Goal: Task Accomplishment & Management: Use online tool/utility

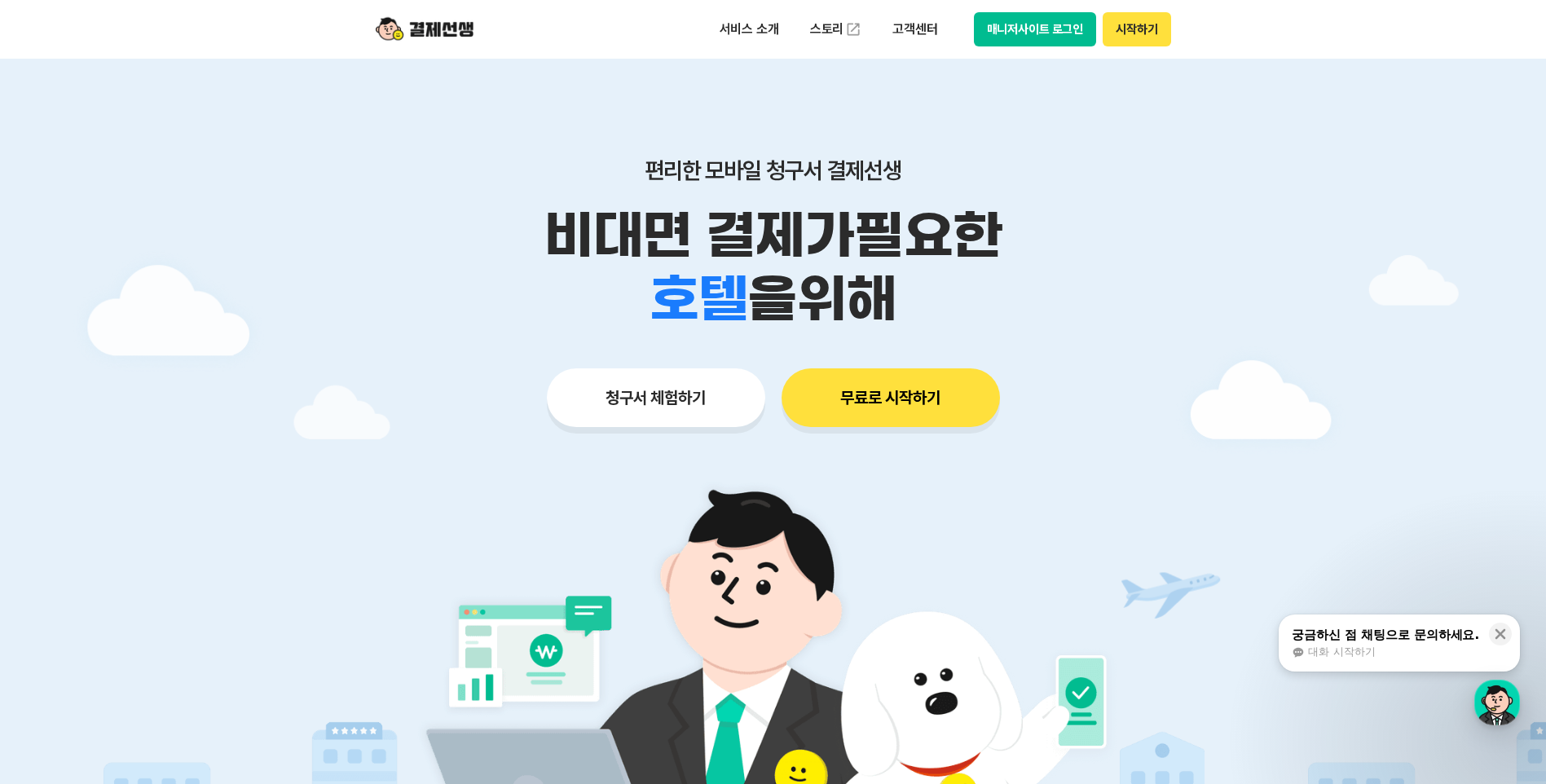
click at [1151, 30] on button "시작하기" at bounding box center [1136, 29] width 67 height 34
click at [1128, 29] on button "시작하기" at bounding box center [1136, 29] width 67 height 34
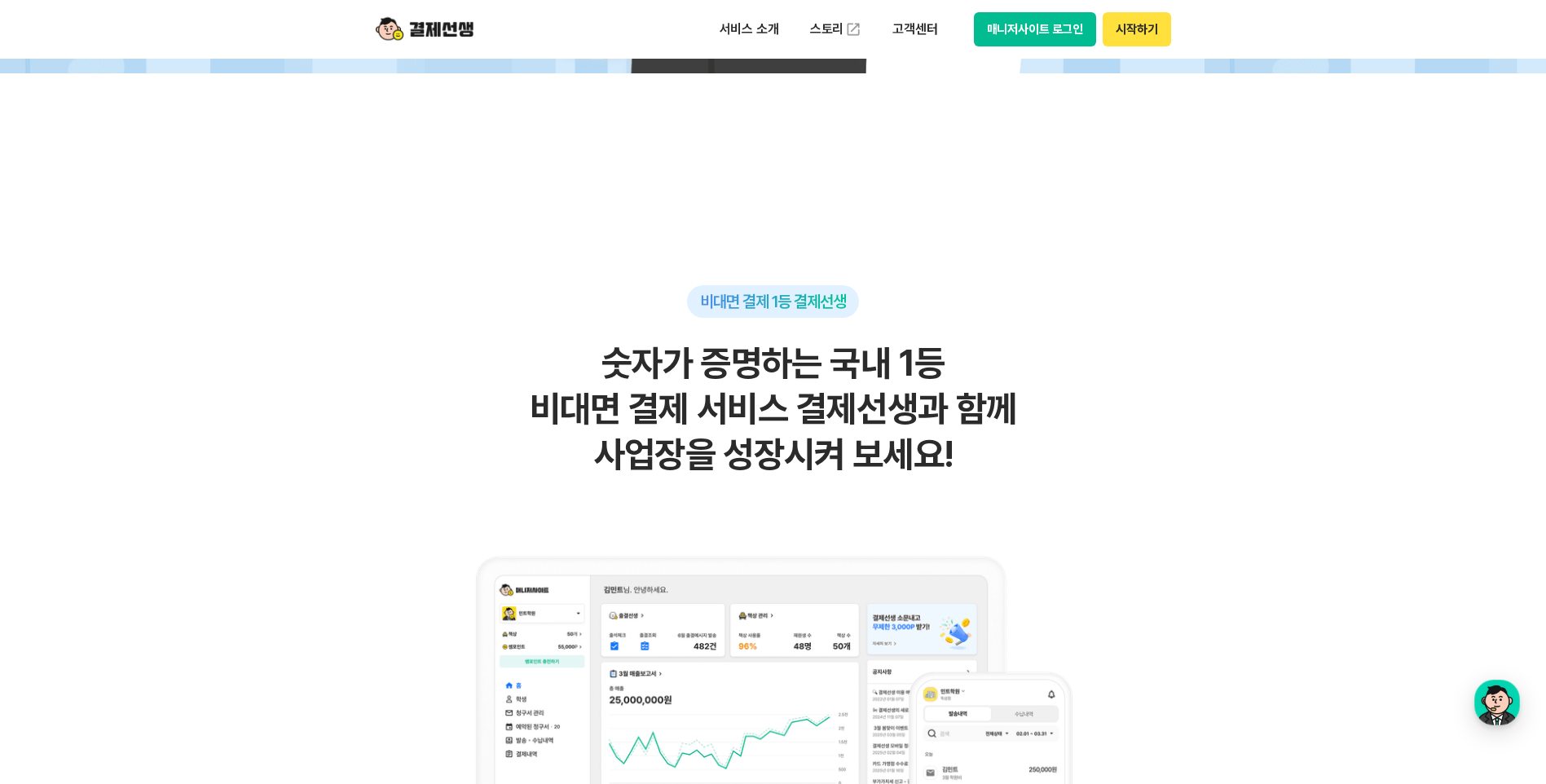
scroll to position [815, 0]
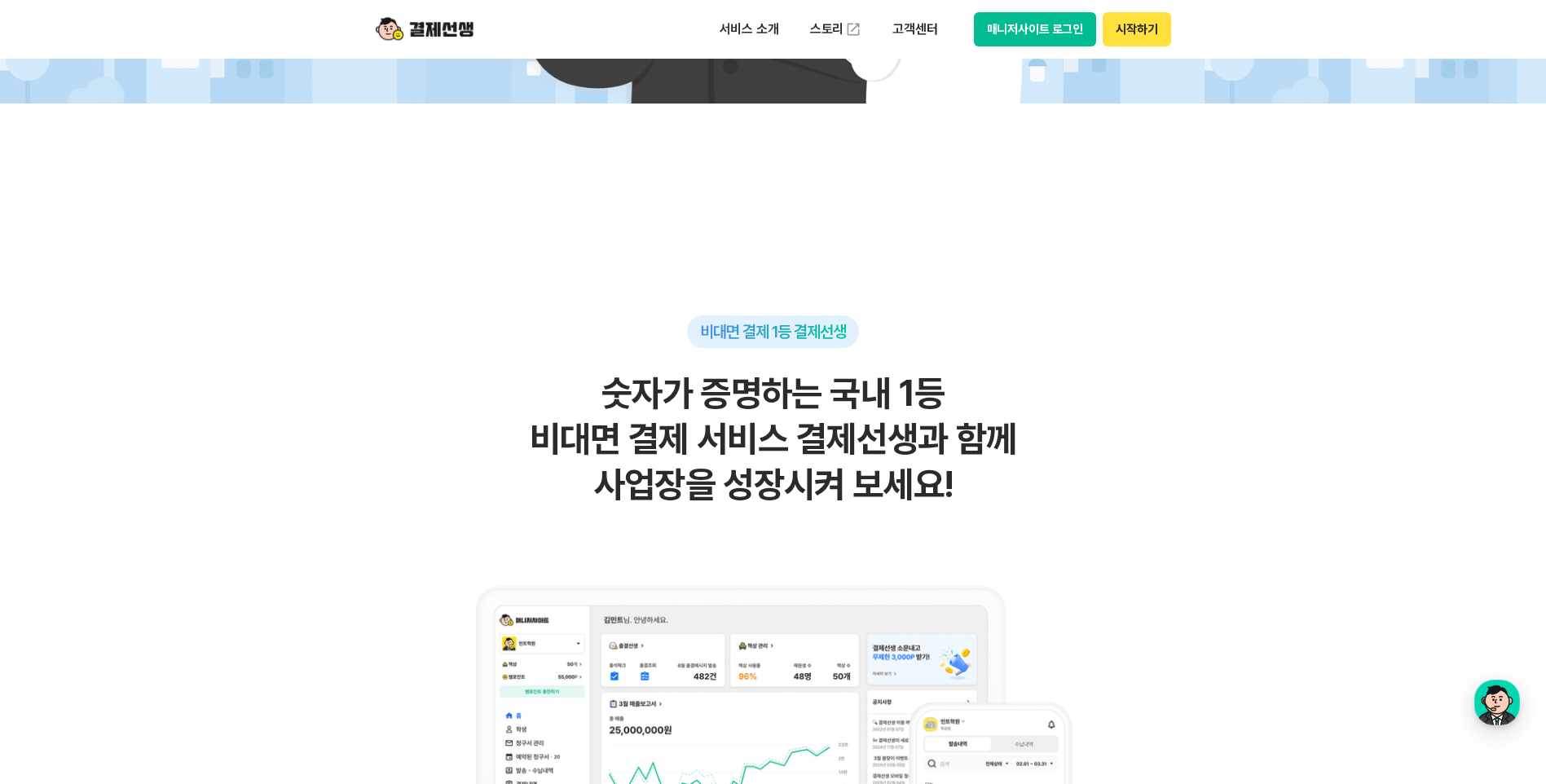
click at [427, 30] on img at bounding box center [425, 29] width 98 height 31
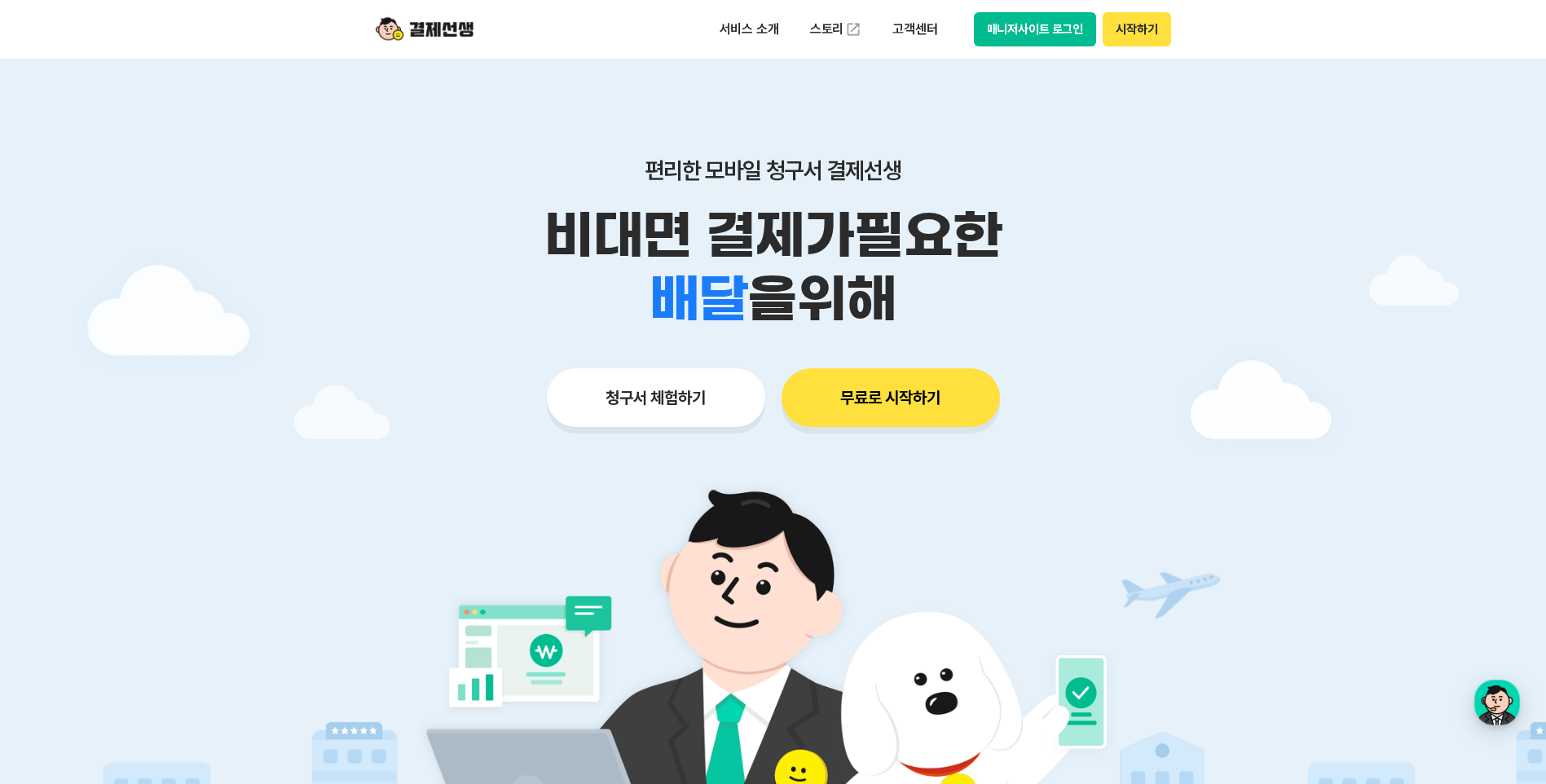
click at [639, 403] on button "청구서 체험하기" at bounding box center [656, 397] width 218 height 59
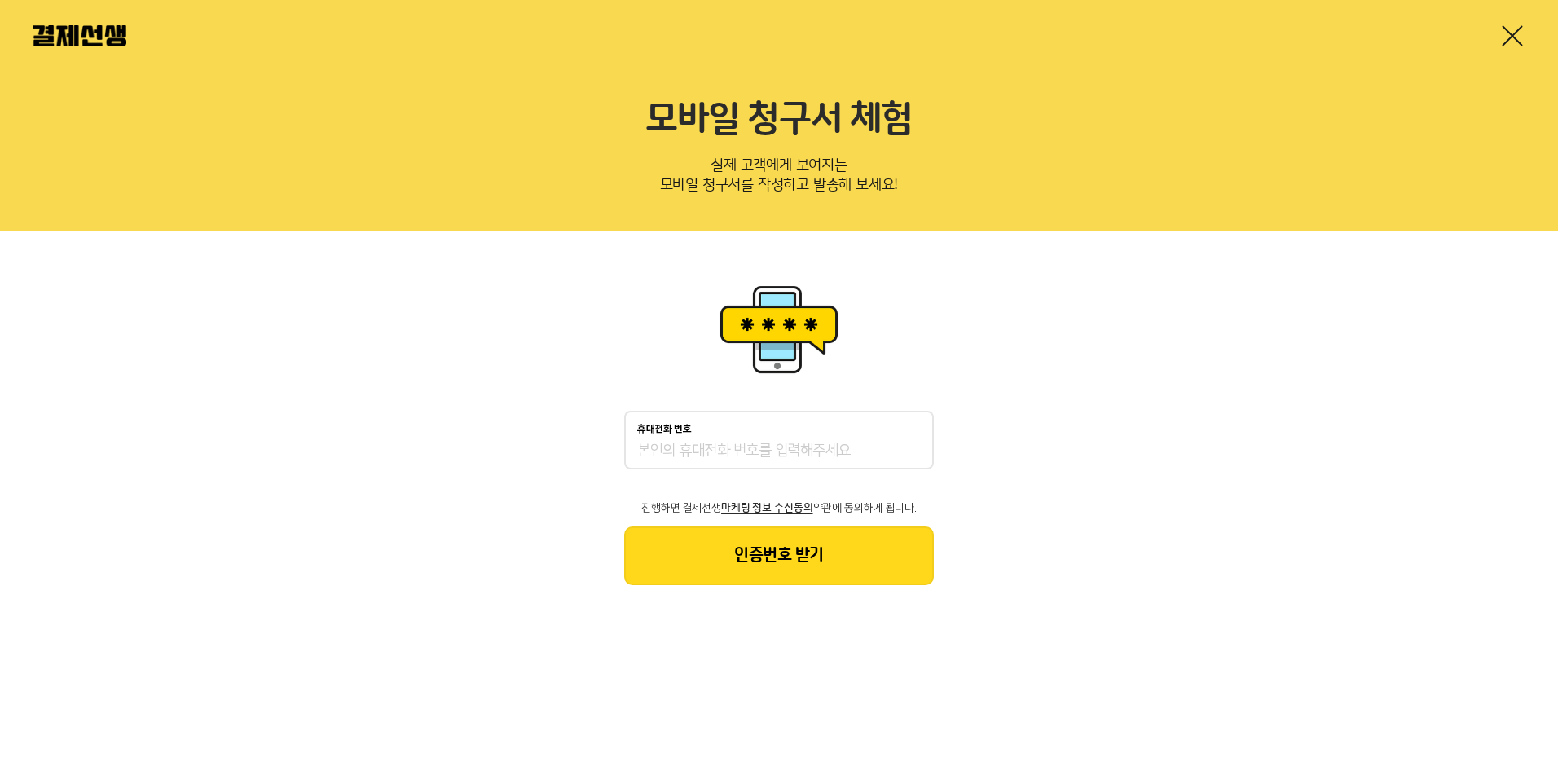
click at [88, 41] on img at bounding box center [79, 36] width 94 height 21
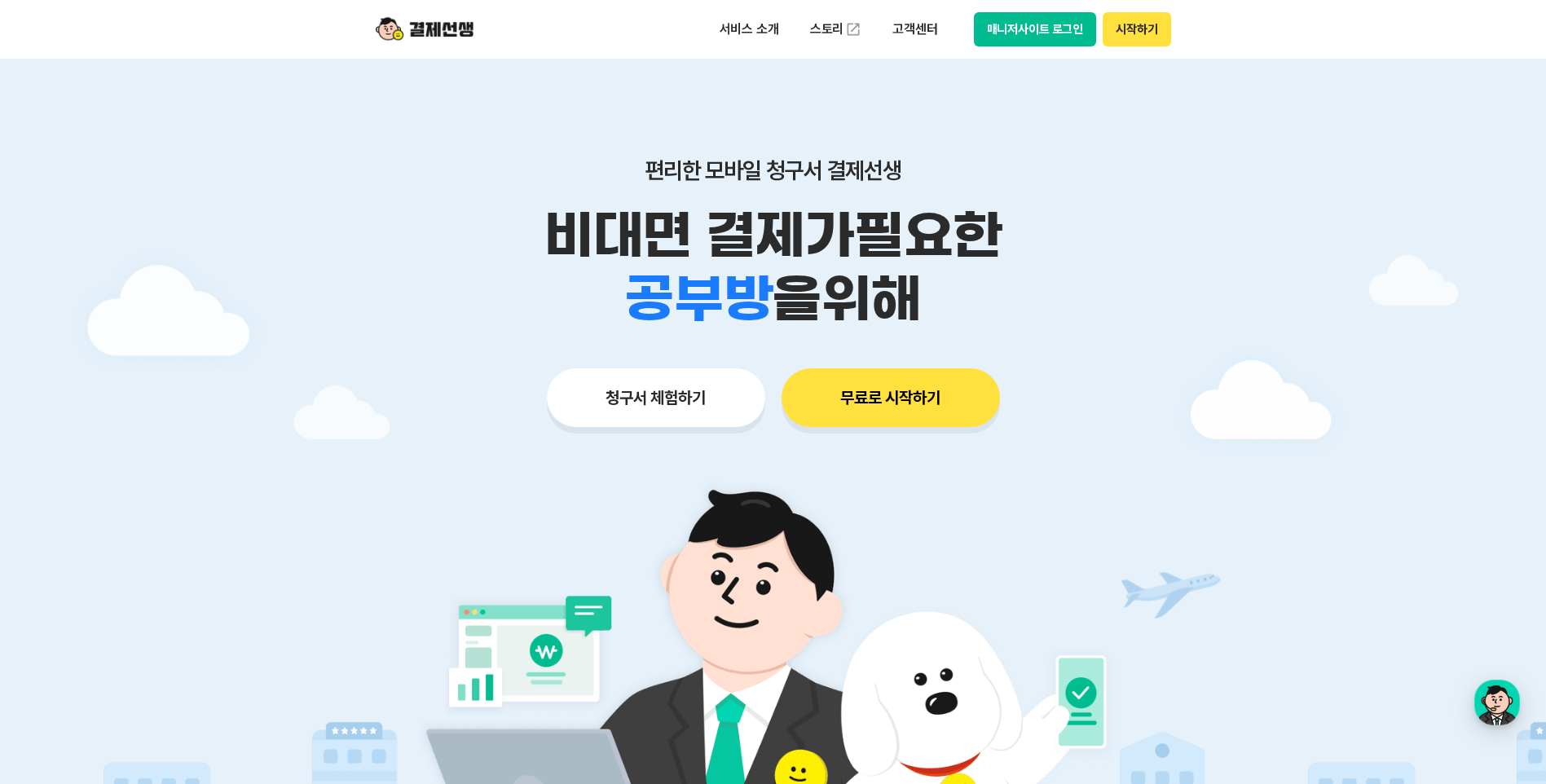
click at [1020, 28] on button "매니저사이트 로그인" at bounding box center [1035, 29] width 123 height 34
